Goal: Check status: Check status

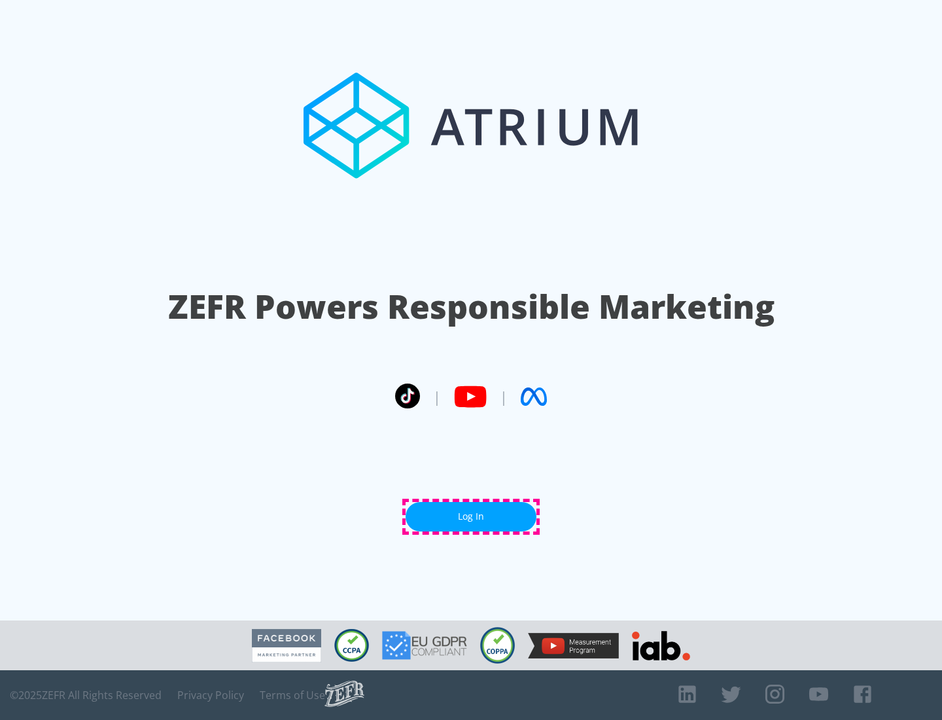
click at [471, 516] on link "Log In" at bounding box center [471, 516] width 131 height 29
